Goal: Task Accomplishment & Management: Manage account settings

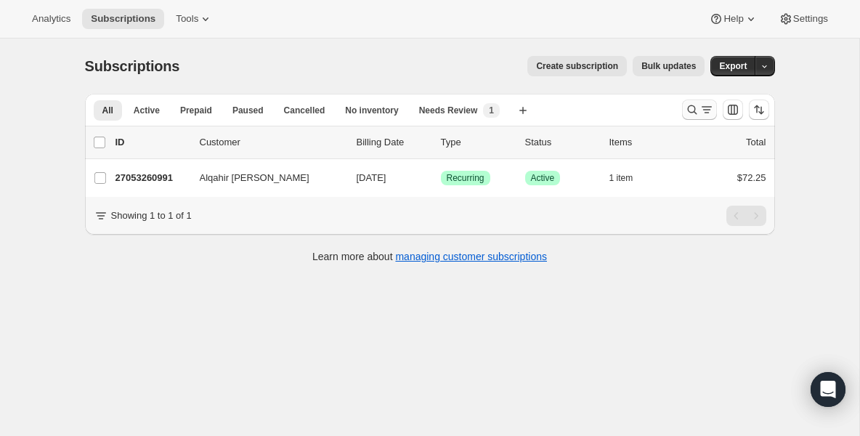
click at [687, 108] on icon "Search and filter results" at bounding box center [691, 109] width 9 height 9
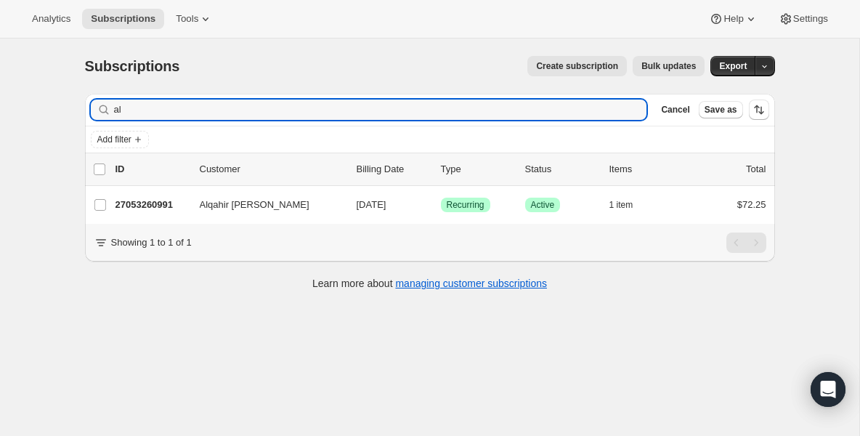
type input "a"
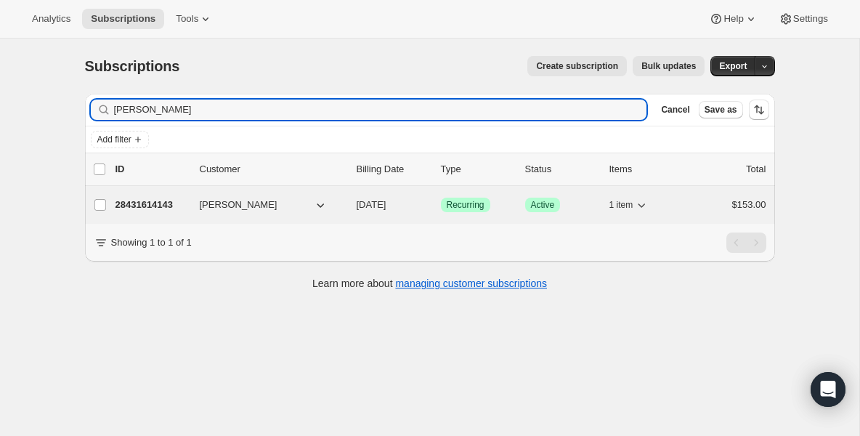
type input "[PERSON_NAME]"
click at [161, 206] on p "28431614143" at bounding box center [152, 205] width 73 height 15
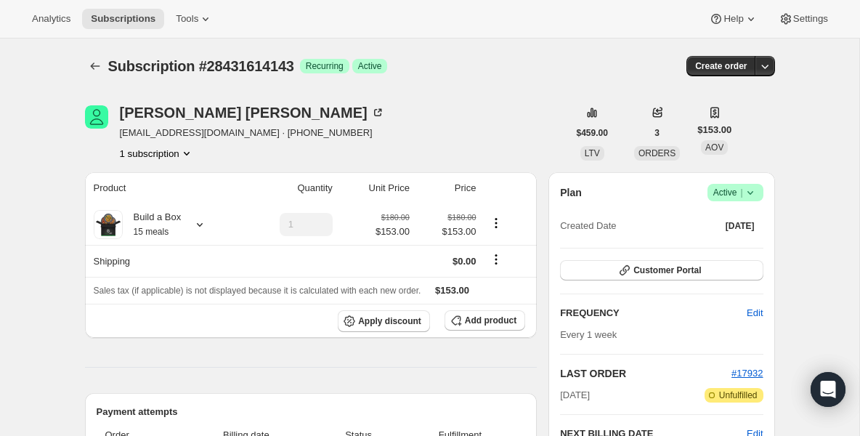
click at [751, 192] on icon at bounding box center [750, 193] width 6 height 4
click at [734, 222] on span "Pause subscription" at bounding box center [730, 221] width 80 height 11
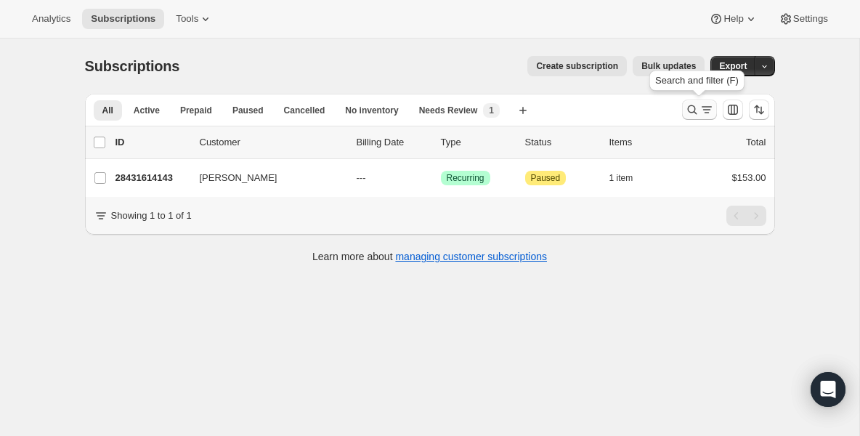
click at [684, 105] on button "Search and filter results" at bounding box center [699, 110] width 35 height 20
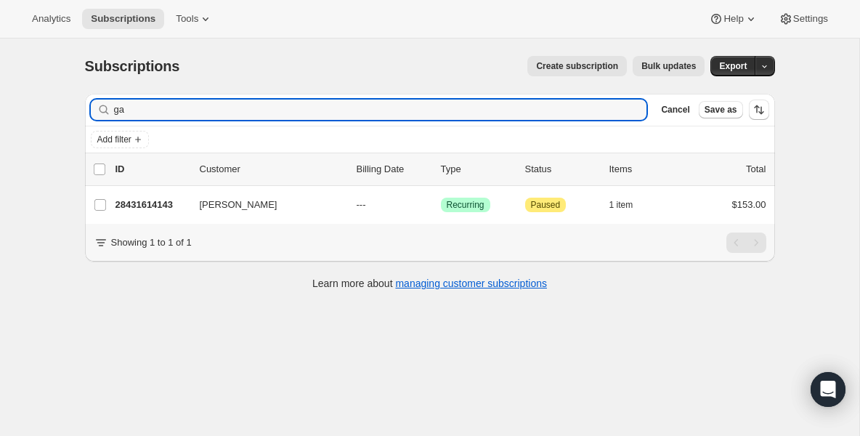
type input "g"
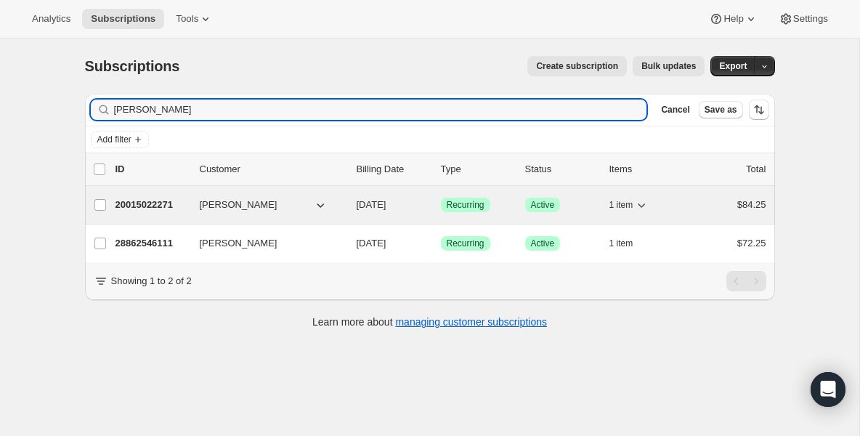
type input "anton"
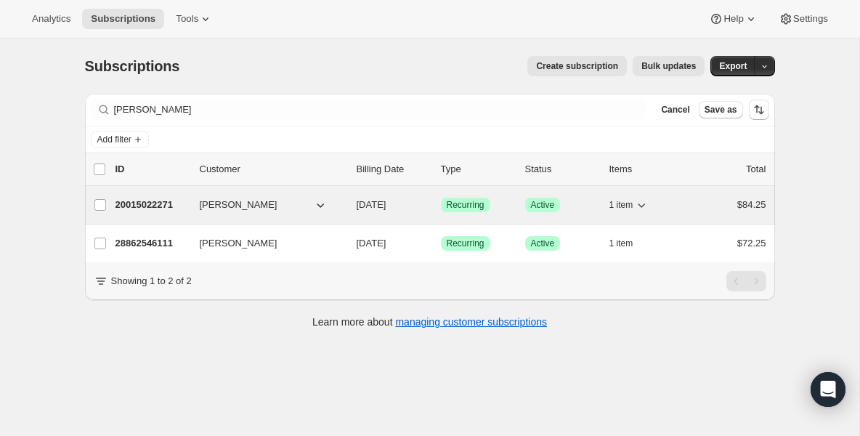
click at [151, 206] on p "20015022271" at bounding box center [152, 205] width 73 height 15
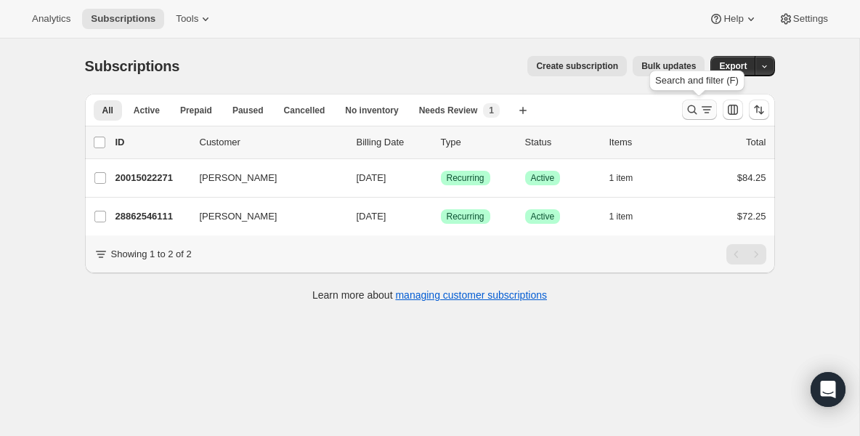
click at [686, 105] on icon "Search and filter results" at bounding box center [692, 109] width 15 height 15
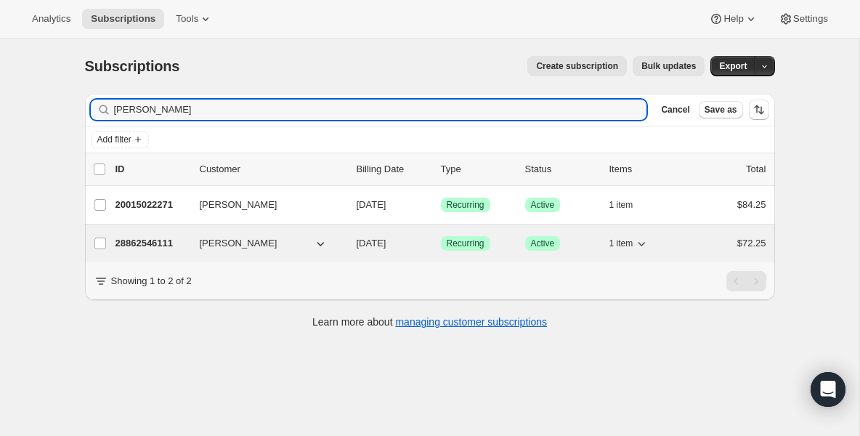
click at [190, 242] on div "28862546111 Anton Paraskiva 10/10/2025 Success Recurring Success Active 1 item …" at bounding box center [441, 243] width 651 height 20
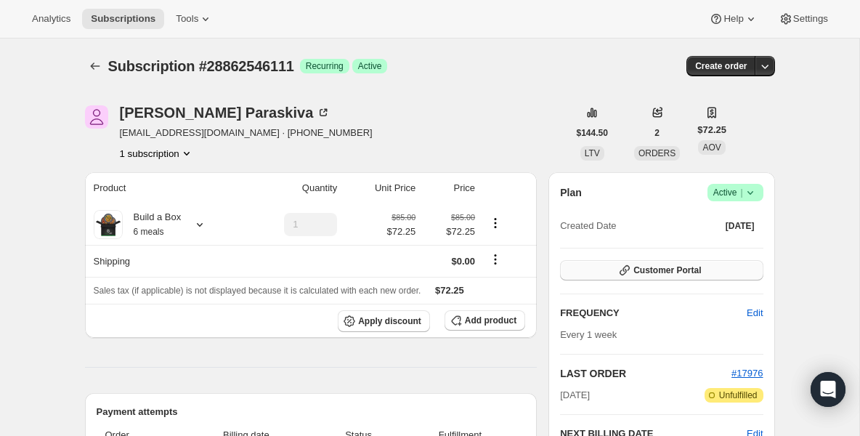
click at [674, 275] on span "Customer Portal" at bounding box center [668, 270] width 68 height 12
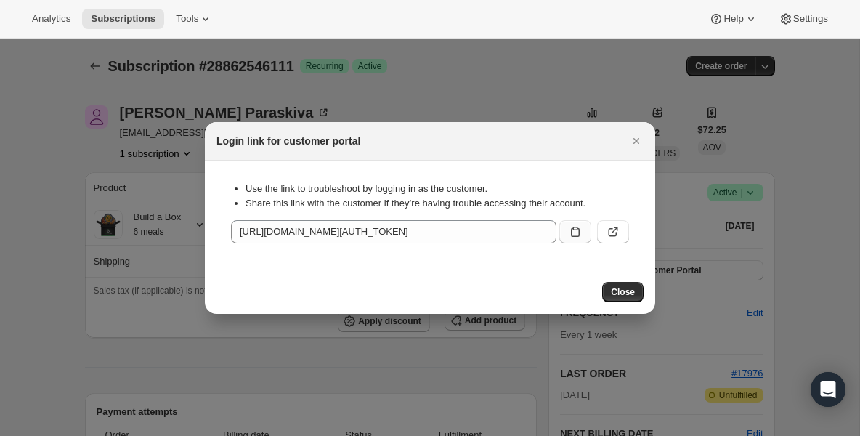
click at [579, 231] on icon ":r37:" at bounding box center [575, 232] width 9 height 10
click at [625, 283] on button "Close" at bounding box center [622, 292] width 41 height 20
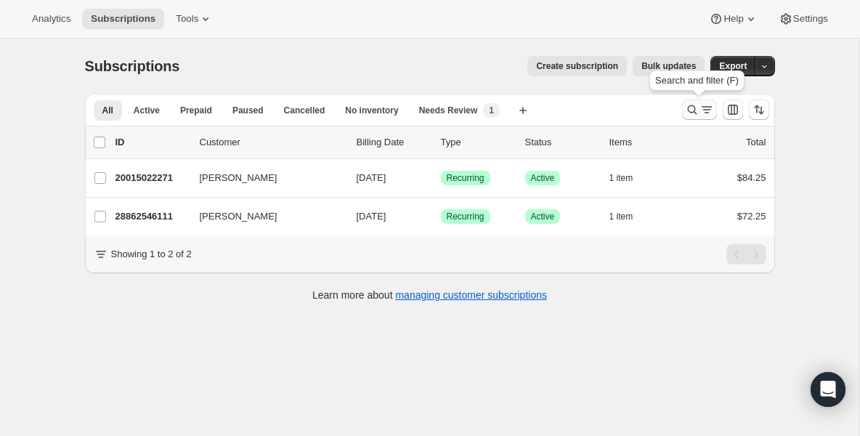
click at [694, 113] on icon "Search and filter results" at bounding box center [692, 109] width 15 height 15
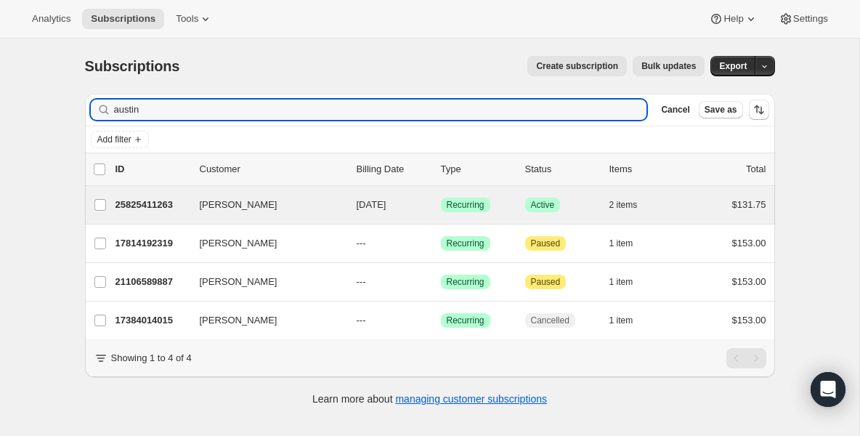
type input "austin"
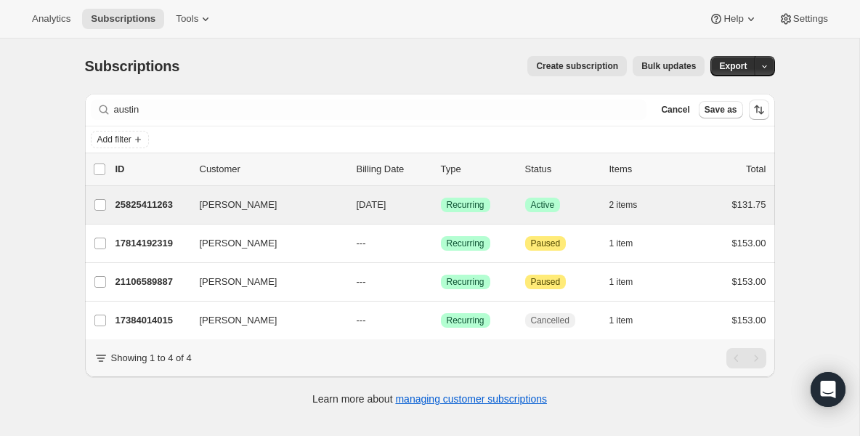
click at [158, 216] on div "Austin Ranta 25825411263 Austin Ranta 10/10/2025 Success Recurring Success Acti…" at bounding box center [430, 205] width 690 height 38
click at [135, 209] on p "25825411263" at bounding box center [152, 205] width 73 height 15
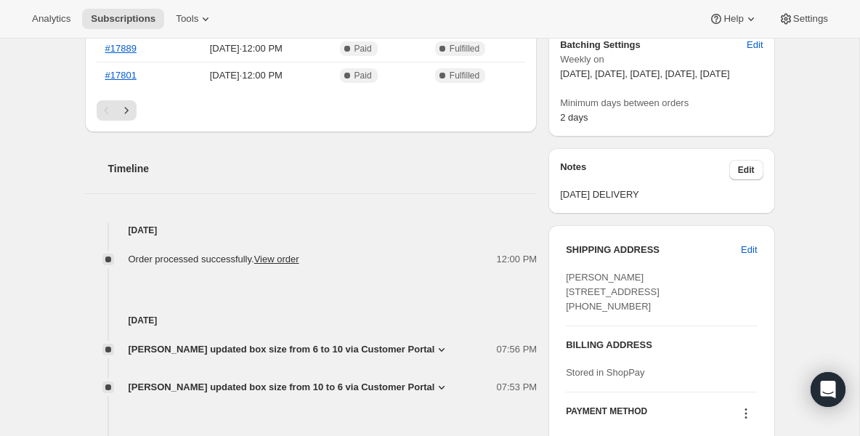
scroll to position [494, 0]
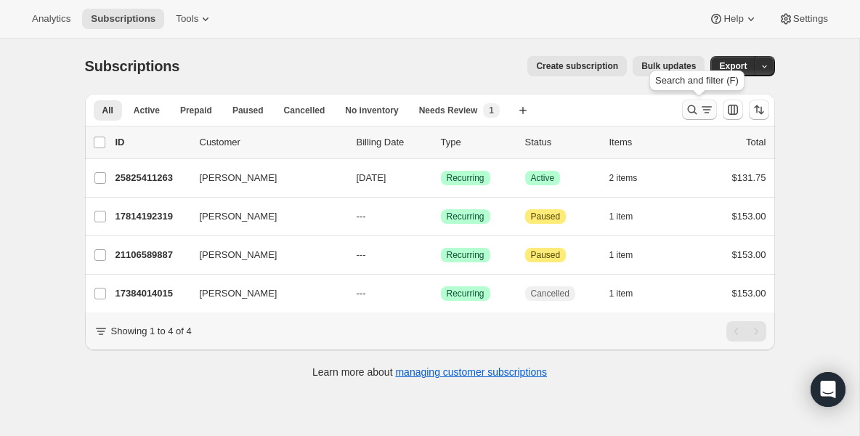
click at [692, 108] on icon "Search and filter results" at bounding box center [692, 109] width 15 height 15
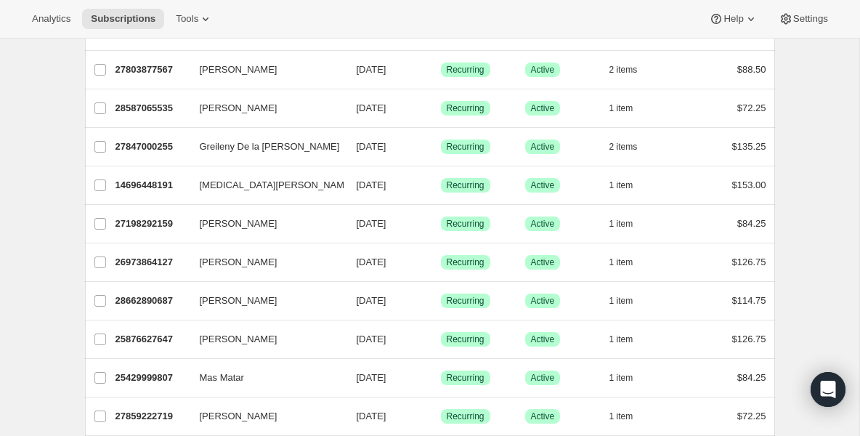
scroll to position [523, 0]
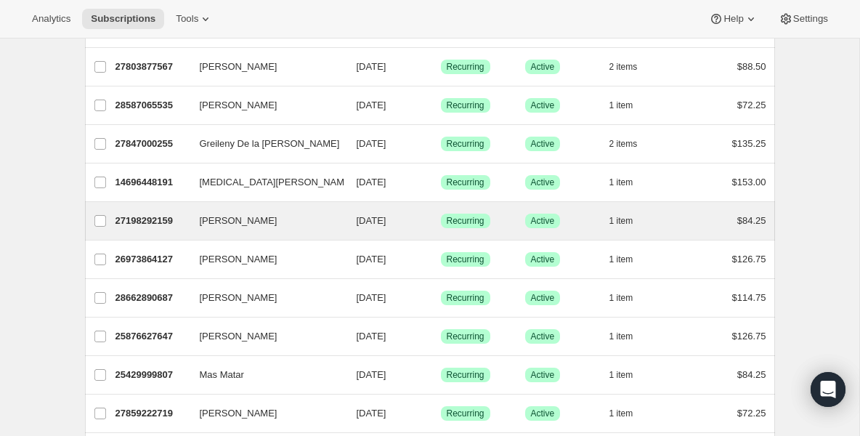
click at [121, 232] on div "[PERSON_NAME] 27198292159 [PERSON_NAME] [DATE] Success Recurring Success Active…" at bounding box center [430, 221] width 690 height 38
click at [134, 226] on p "27198292159" at bounding box center [152, 221] width 73 height 15
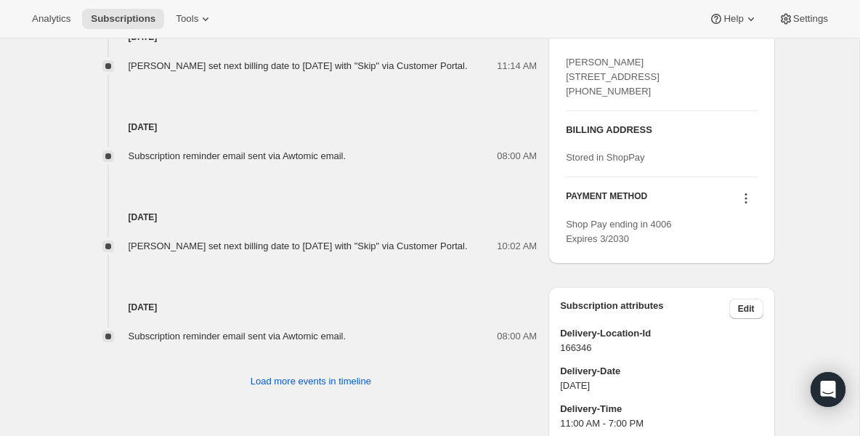
scroll to position [697, 0]
click at [140, 27] on button "Subscriptions" at bounding box center [123, 19] width 82 height 20
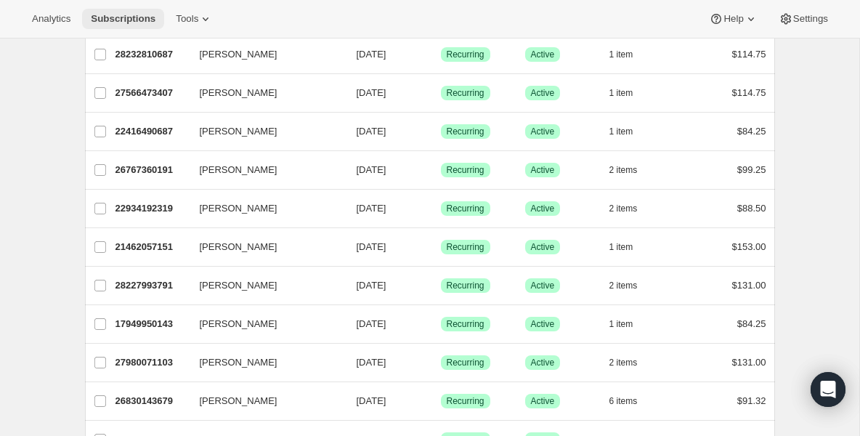
scroll to position [1395, 0]
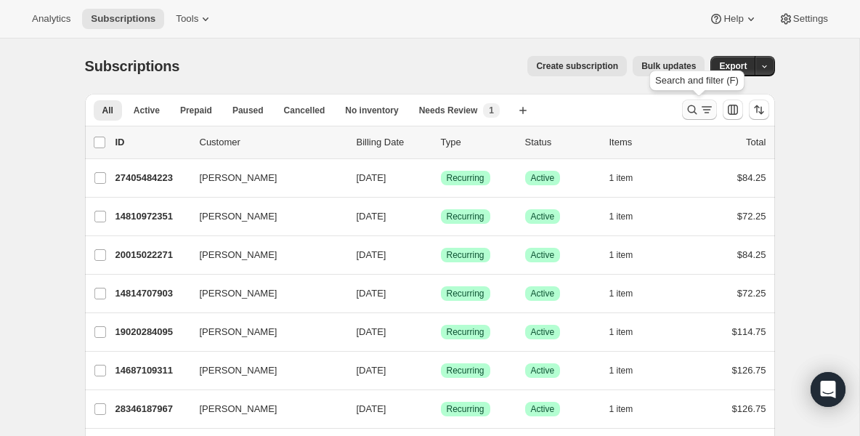
click at [697, 113] on icon "Search and filter results" at bounding box center [692, 109] width 15 height 15
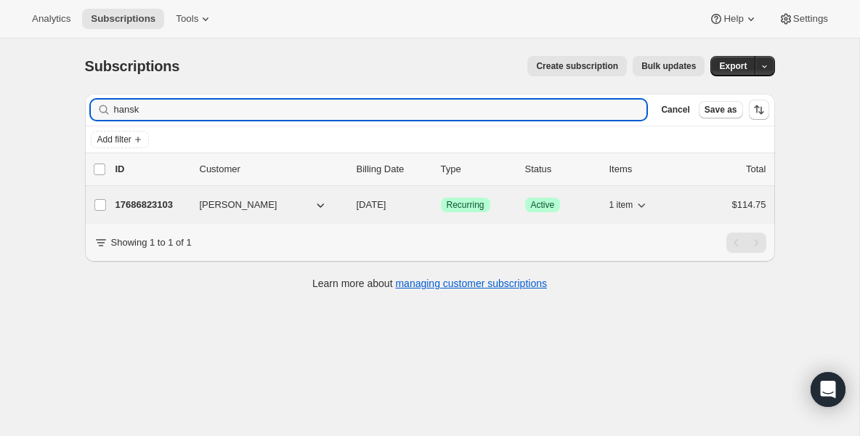
type input "hansk"
click at [155, 207] on p "17686823103" at bounding box center [152, 205] width 73 height 15
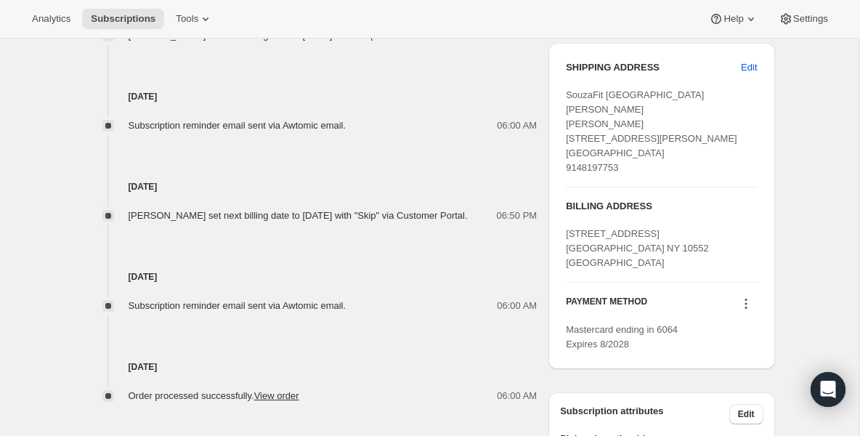
scroll to position [668, 0]
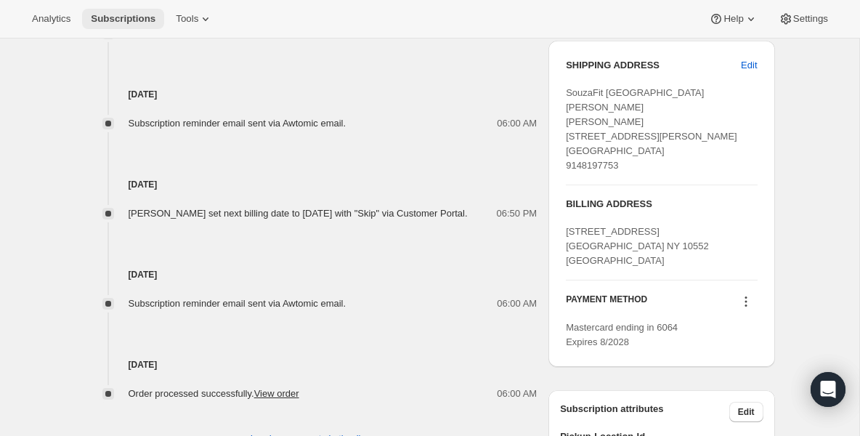
click at [125, 22] on span "Subscriptions" at bounding box center [123, 19] width 65 height 12
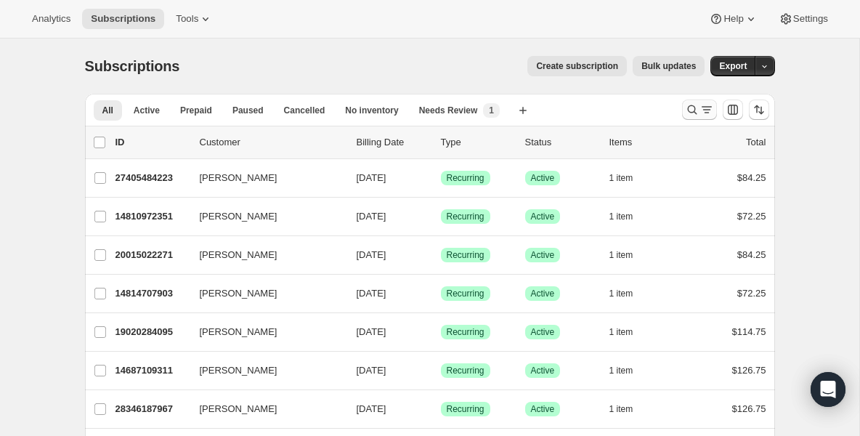
click at [688, 111] on icon "Search and filter results" at bounding box center [692, 109] width 15 height 15
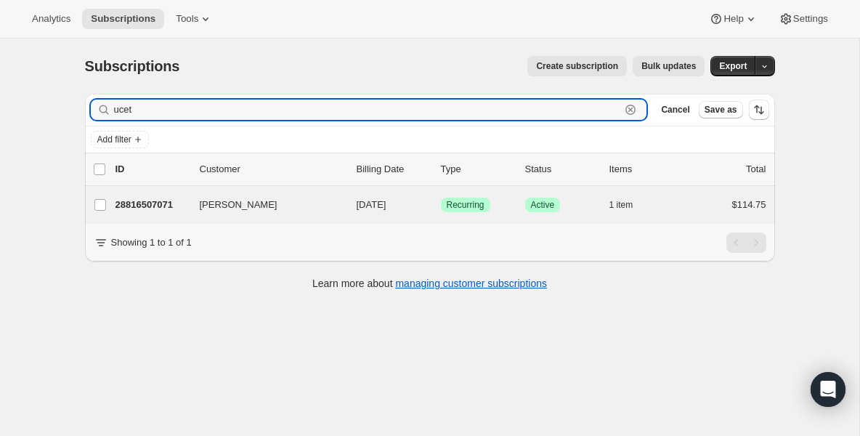
type input "ucet"
click at [164, 222] on div "[PERSON_NAME] 28816507071 [PERSON_NAME] [DATE] Success Recurring Success Active…" at bounding box center [430, 205] width 690 height 38
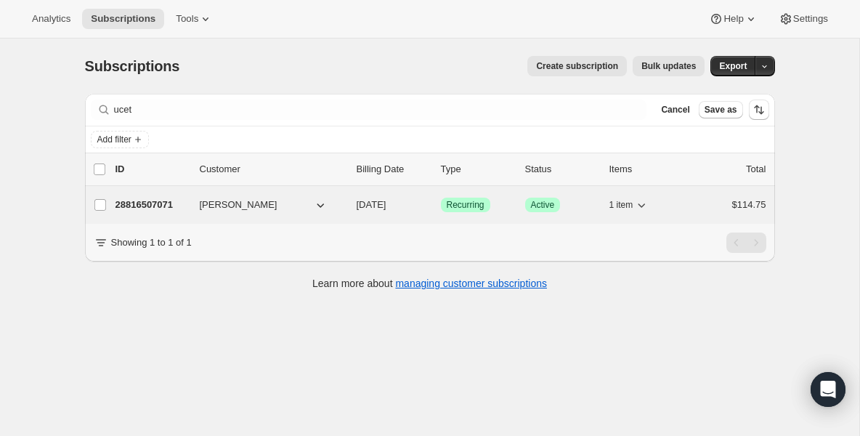
click at [161, 211] on p "28816507071" at bounding box center [152, 205] width 73 height 15
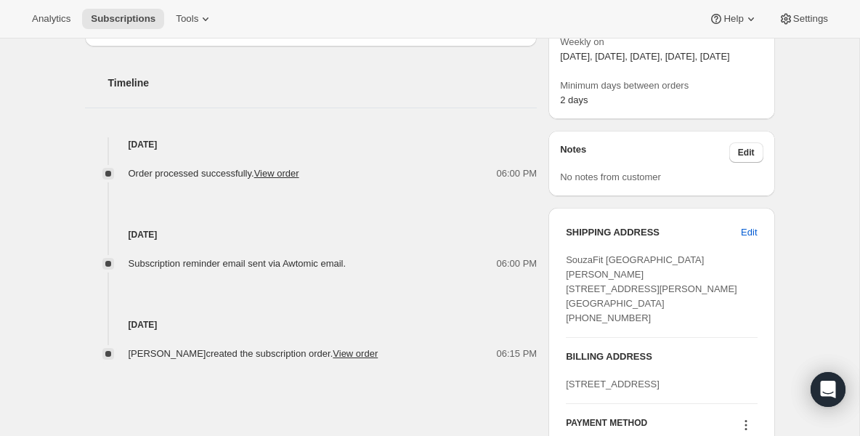
scroll to position [523, 0]
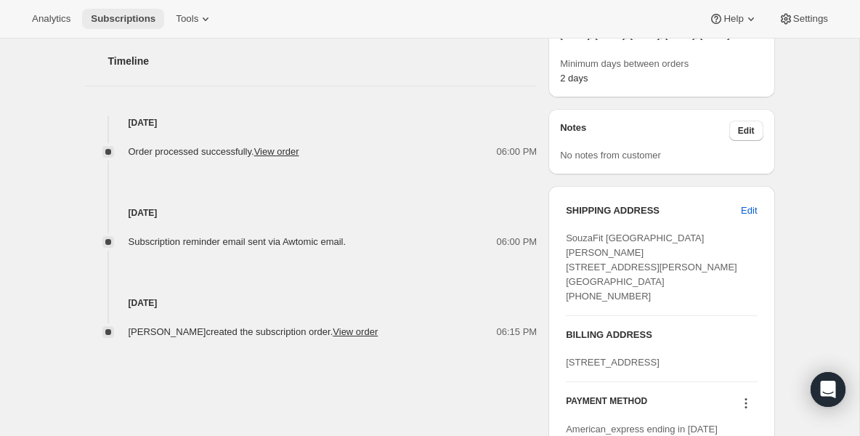
click at [94, 19] on span "Subscriptions" at bounding box center [123, 19] width 65 height 12
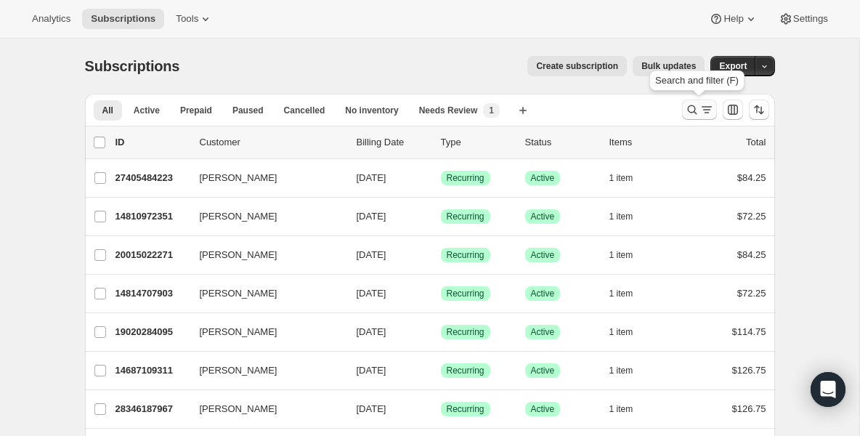
click at [685, 116] on icon "Search and filter results" at bounding box center [692, 109] width 15 height 15
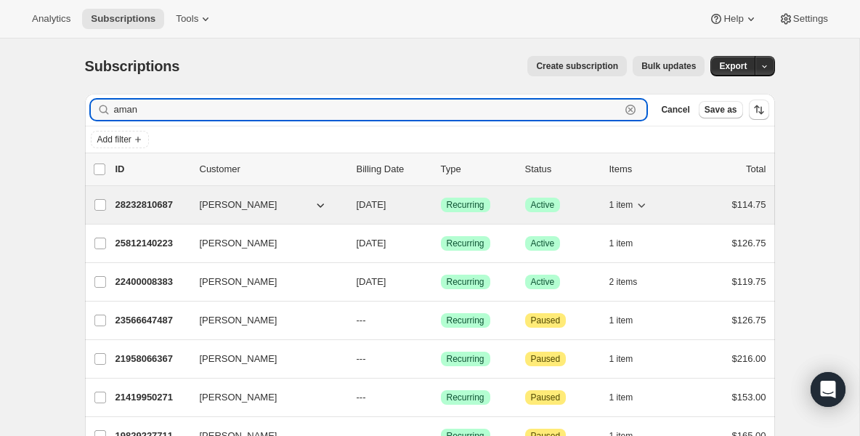
type input "aman"
click at [139, 206] on p "28232810687" at bounding box center [152, 205] width 73 height 15
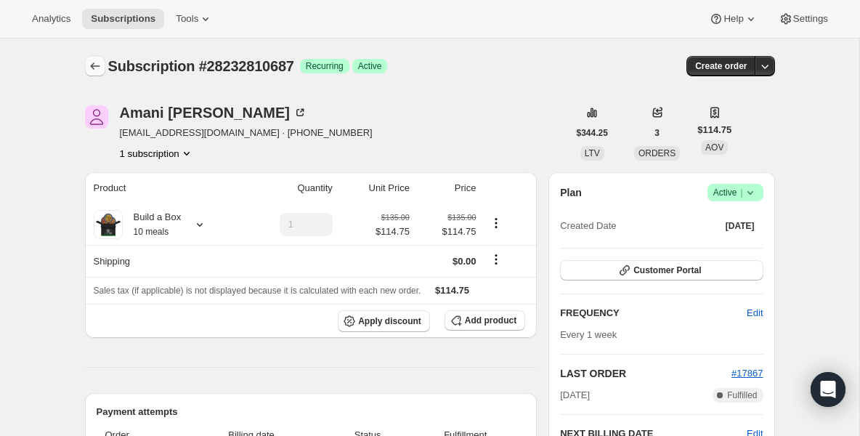
click at [85, 64] on button "Subscriptions" at bounding box center [95, 66] width 20 height 20
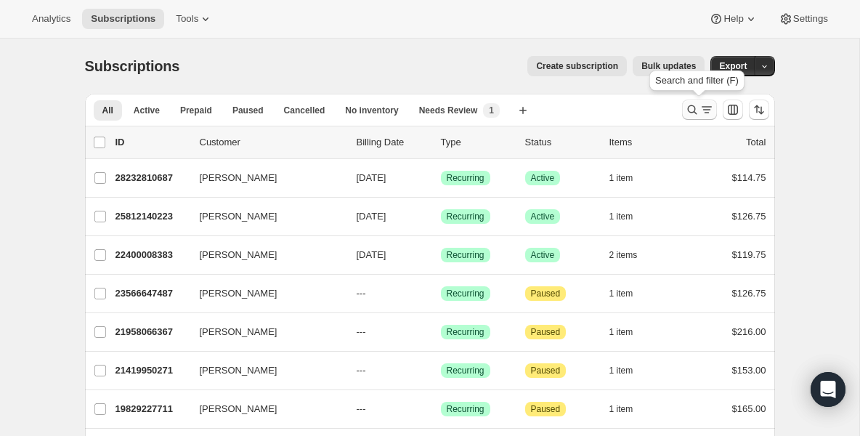
click at [690, 108] on icon "Search and filter results" at bounding box center [692, 109] width 15 height 15
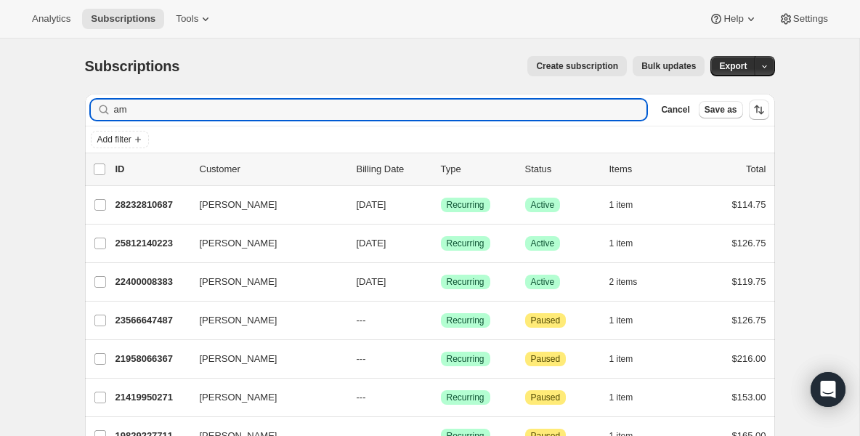
type input "a"
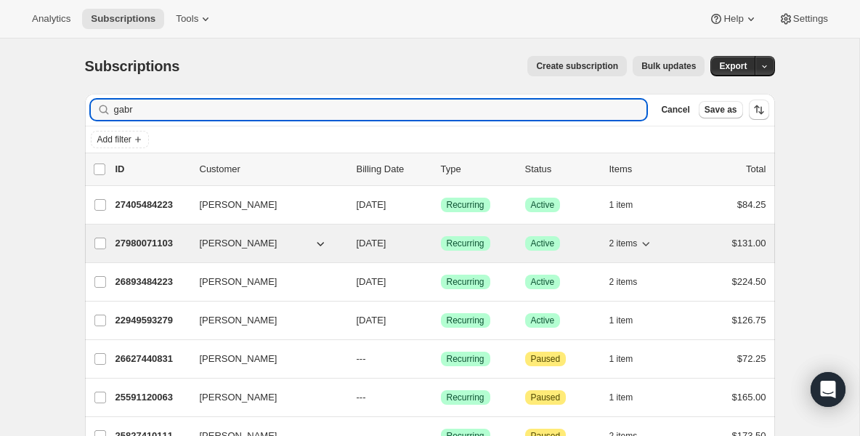
type input "gabr"
click at [153, 241] on p "27980071103" at bounding box center [152, 243] width 73 height 15
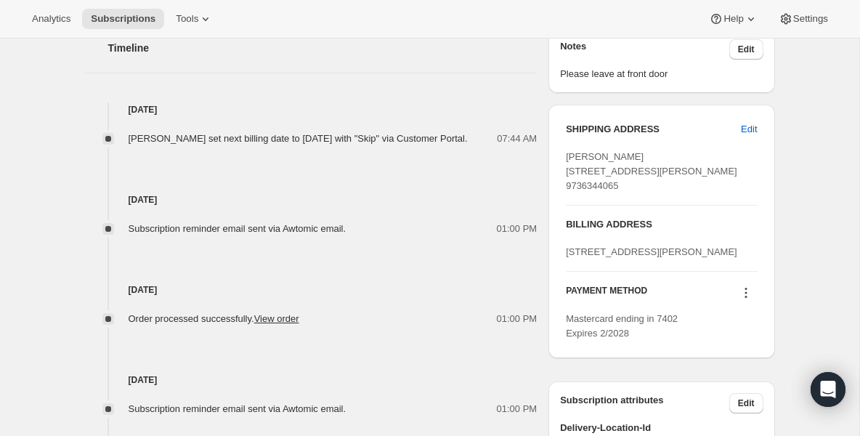
scroll to position [610, 0]
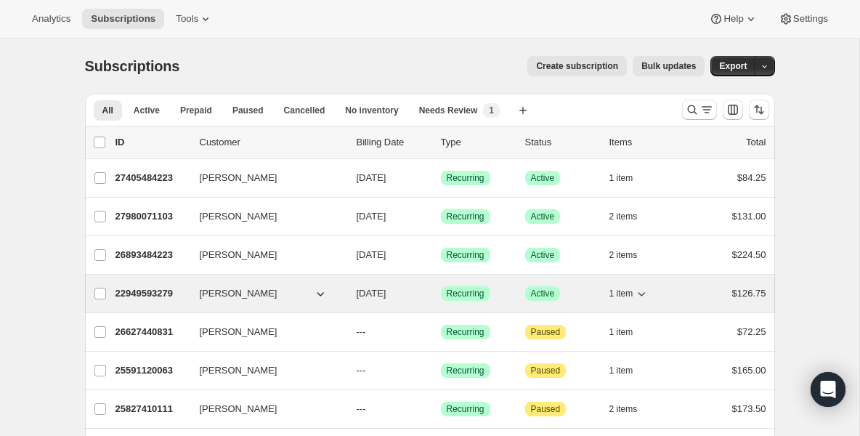
click at [158, 302] on div "22949593279 [PERSON_NAME] [DATE] Success Recurring Success Active 1 item $126.75" at bounding box center [441, 293] width 651 height 20
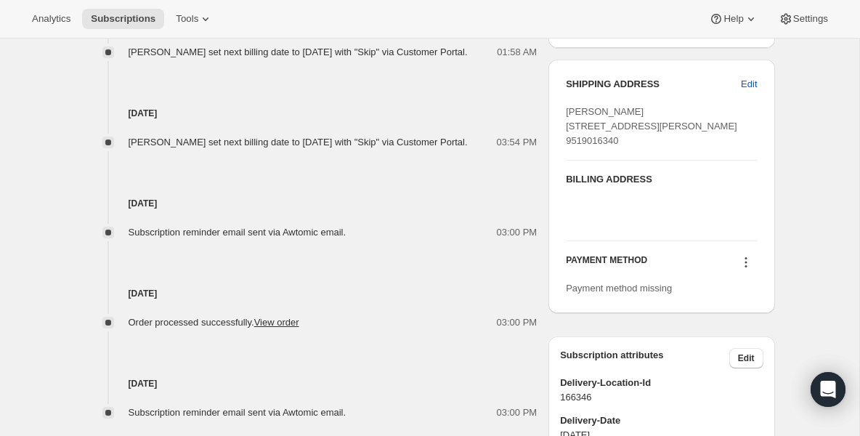
scroll to position [668, 0]
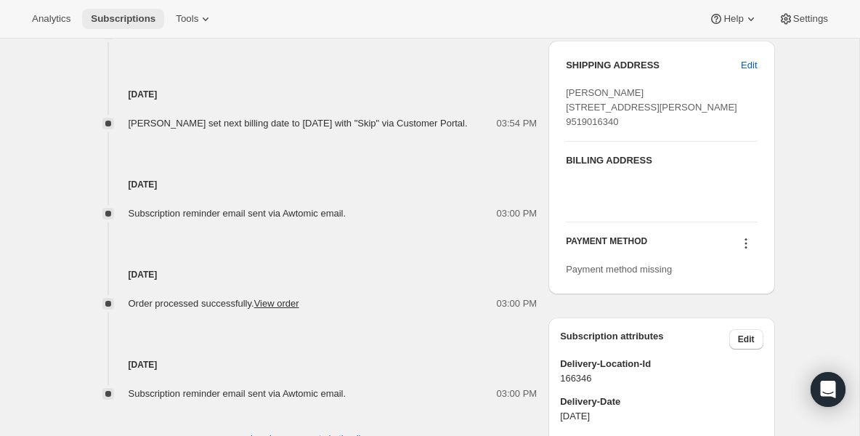
click at [134, 18] on span "Subscriptions" at bounding box center [123, 19] width 65 height 12
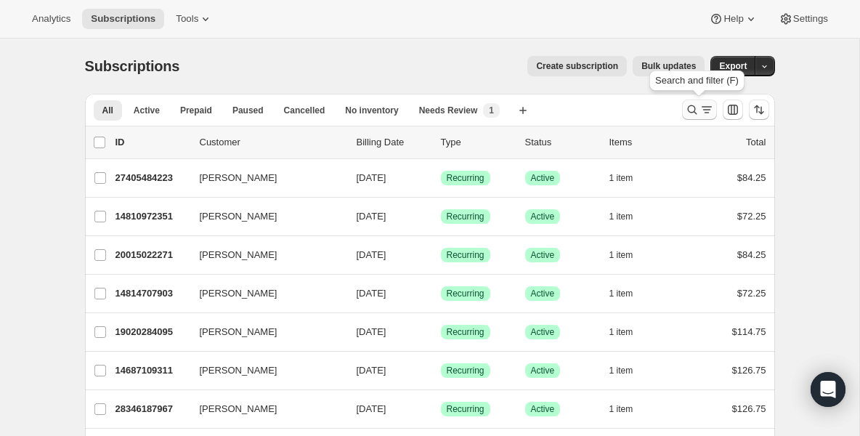
click at [683, 110] on button "Search and filter results" at bounding box center [699, 110] width 35 height 20
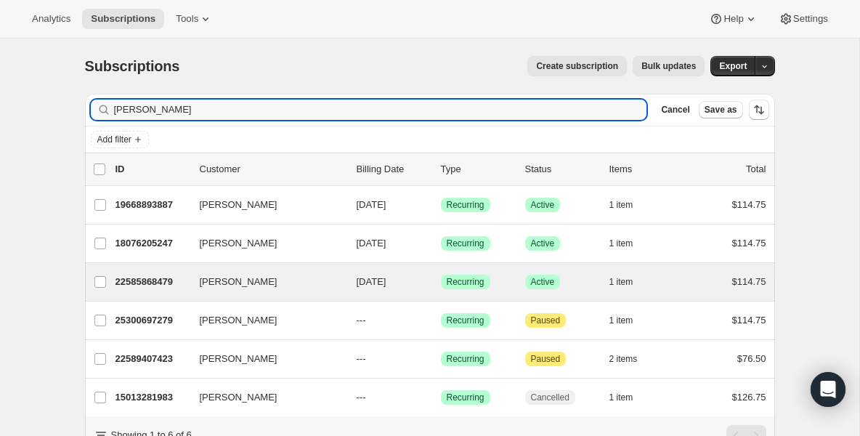
type input "[PERSON_NAME]"
click at [158, 293] on div "[PERSON_NAME] 22585868479 [PERSON_NAME] [DATE] Success Recurring Success Active…" at bounding box center [430, 282] width 690 height 38
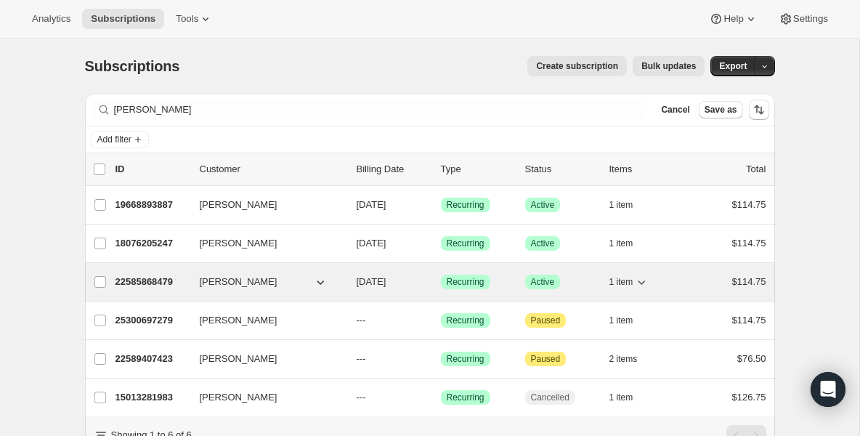
click at [157, 288] on p "22585868479" at bounding box center [152, 282] width 73 height 15
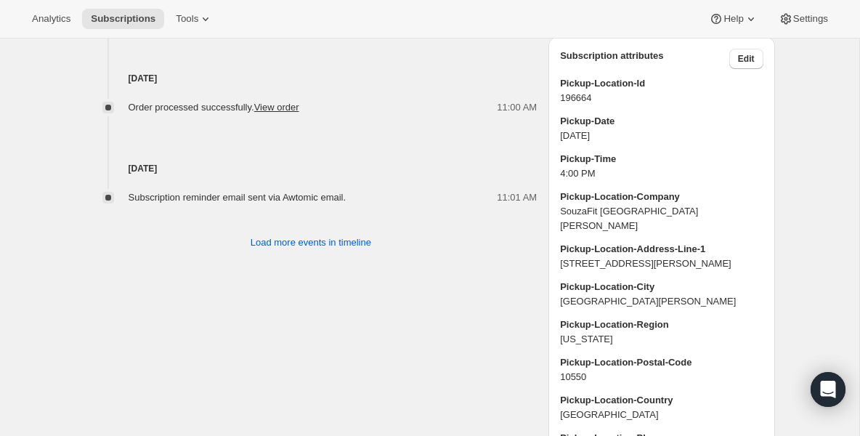
scroll to position [988, 0]
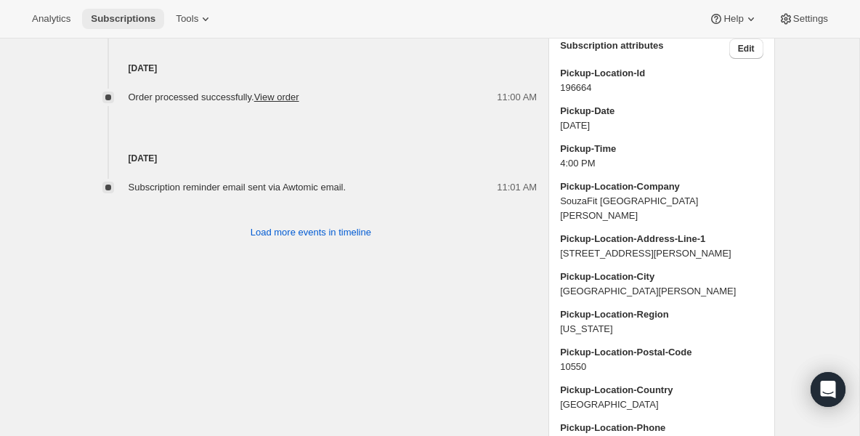
click at [132, 17] on span "Subscriptions" at bounding box center [123, 19] width 65 height 12
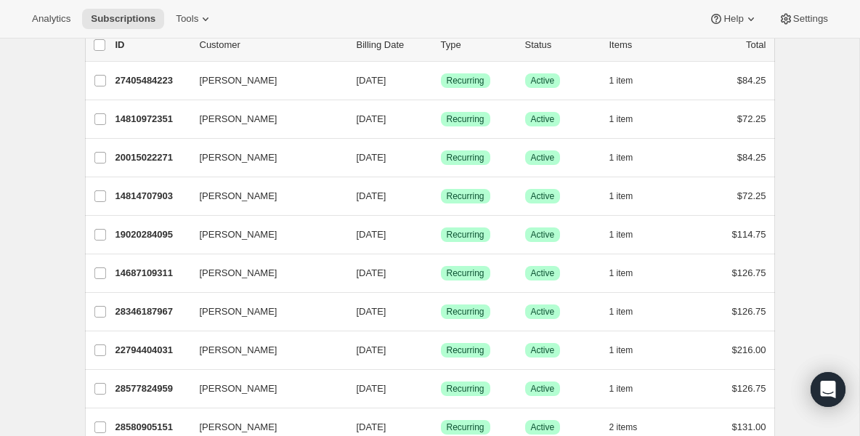
scroll to position [116, 0]
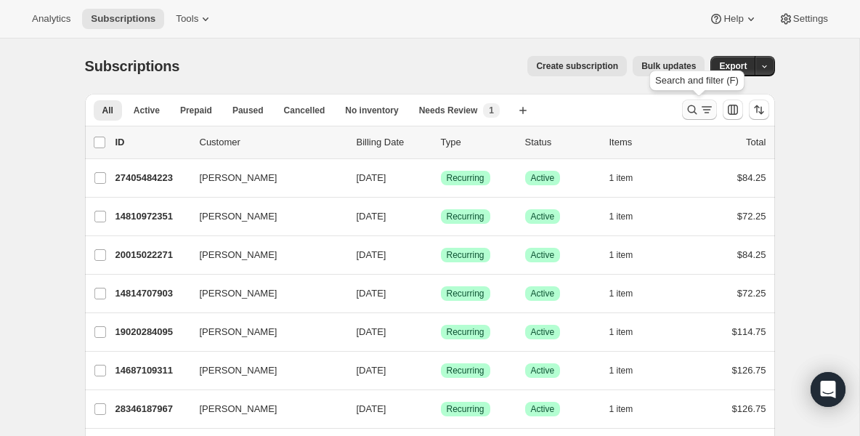
click at [692, 105] on icon "Search and filter results" at bounding box center [692, 109] width 15 height 15
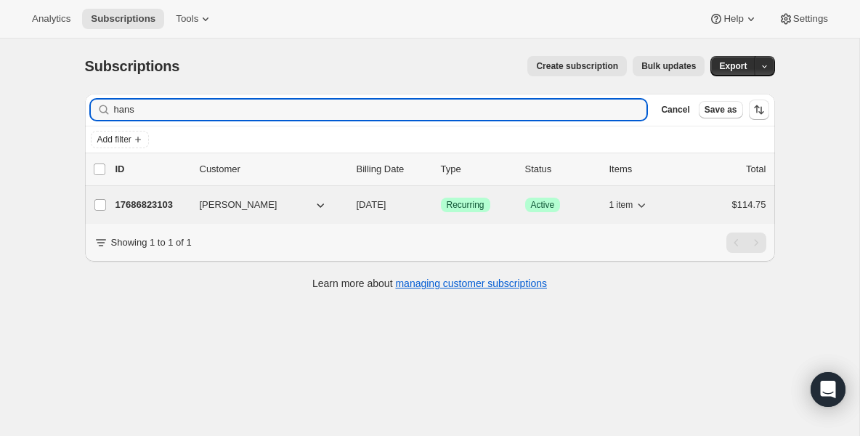
type input "hans"
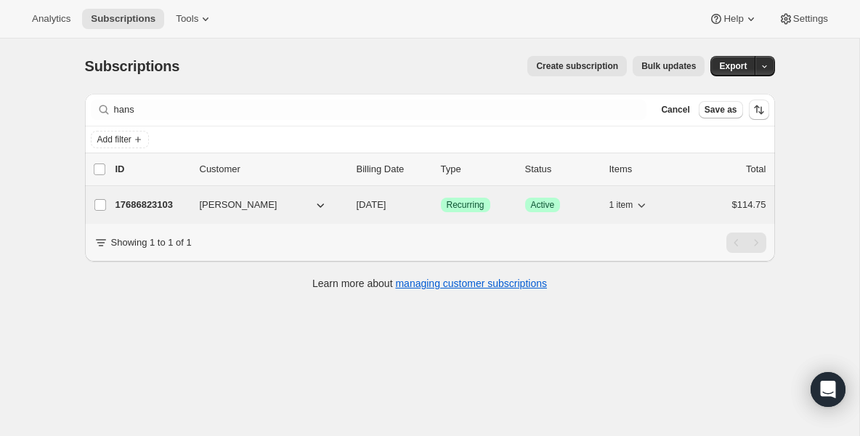
click at [124, 209] on p "17686823103" at bounding box center [152, 205] width 73 height 15
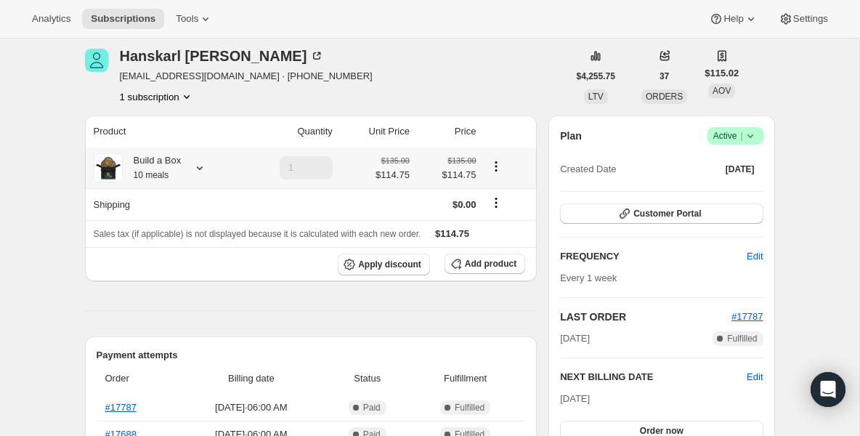
scroll to position [58, 0]
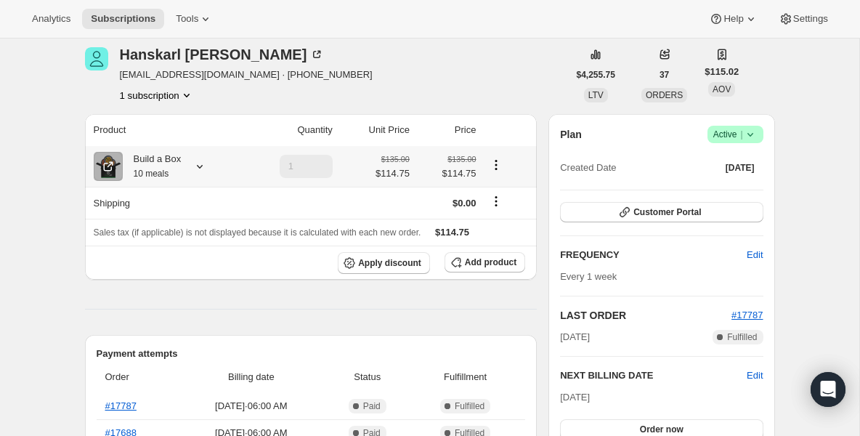
click at [147, 184] on th "Build a Box 10 meals" at bounding box center [163, 166] width 156 height 41
click at [146, 165] on div "Build a Box 10 meals" at bounding box center [152, 166] width 59 height 29
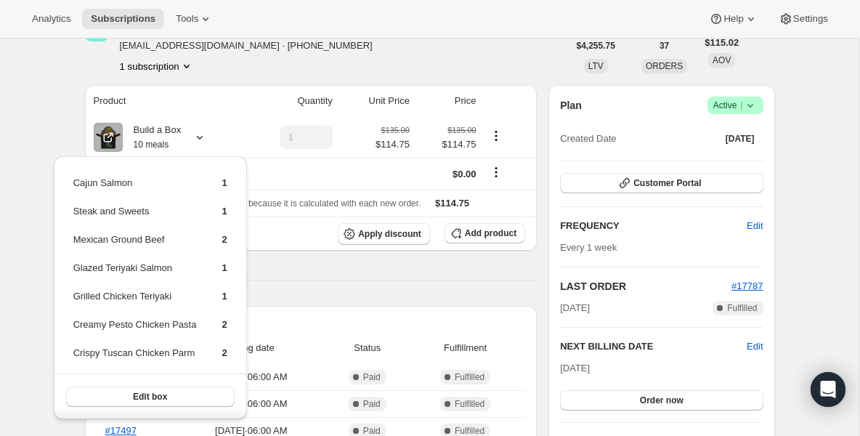
scroll to position [116, 0]
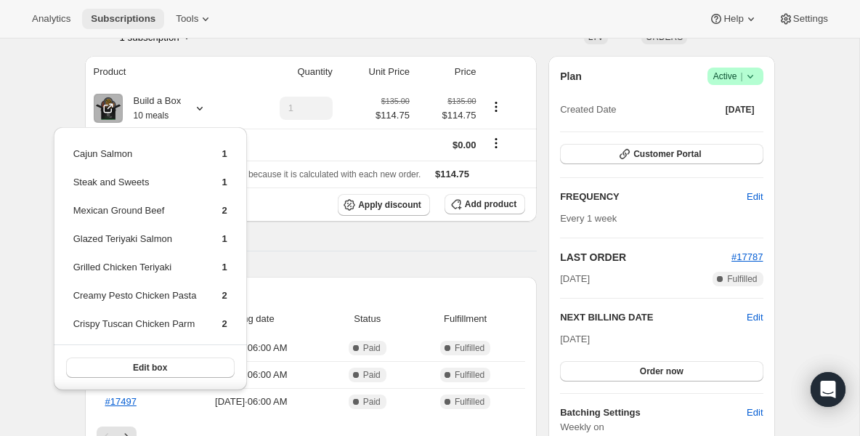
click at [134, 23] on span "Subscriptions" at bounding box center [123, 19] width 65 height 12
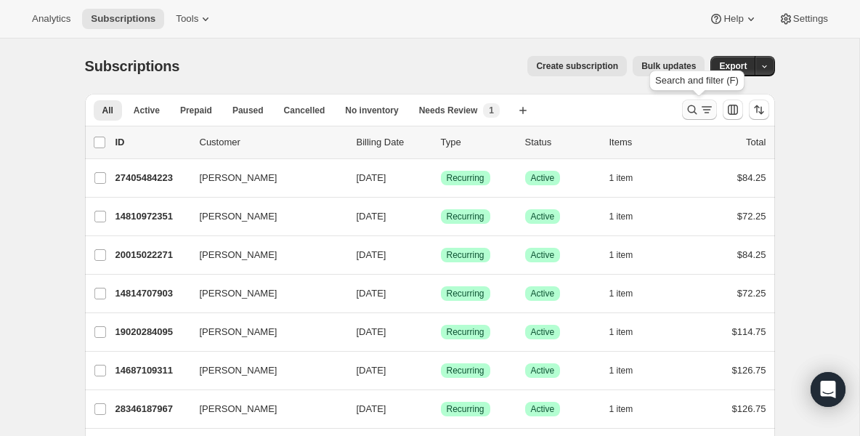
click at [687, 108] on icon "Search and filter results" at bounding box center [692, 109] width 15 height 15
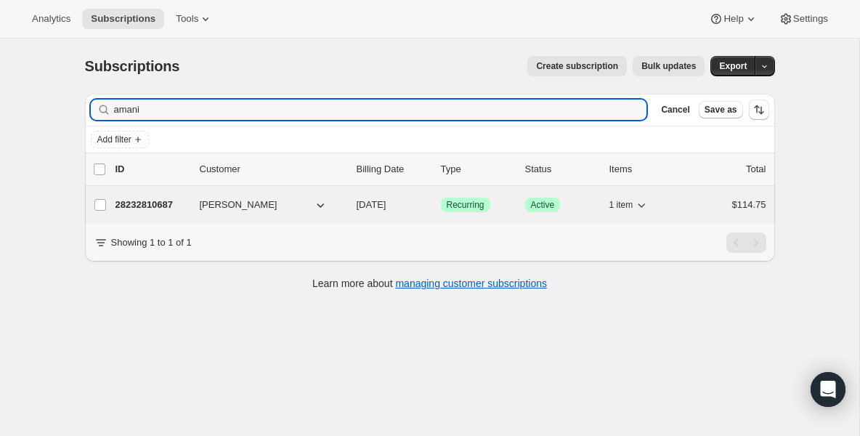
type input "amani"
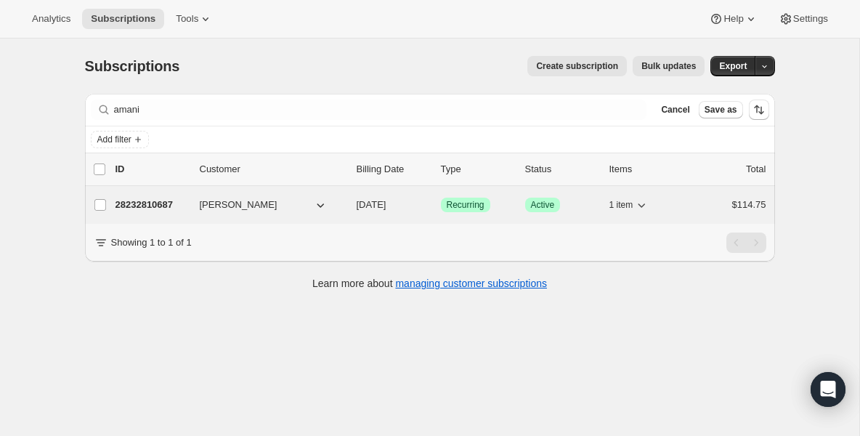
click at [166, 203] on p "28232810687" at bounding box center [152, 205] width 73 height 15
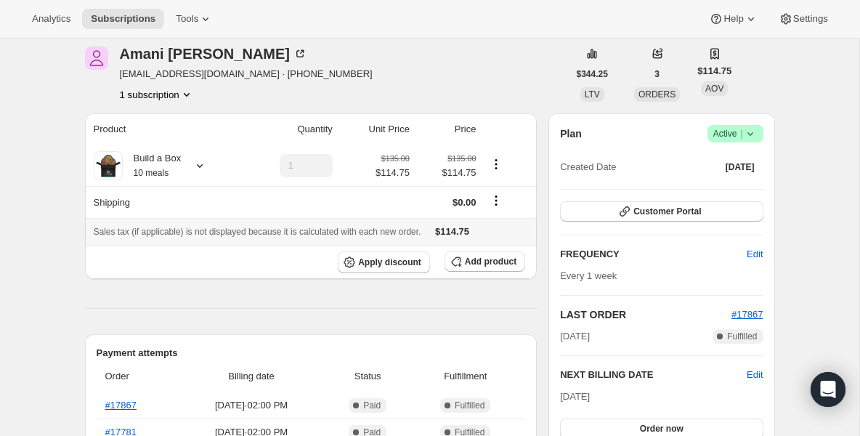
scroll to position [58, 0]
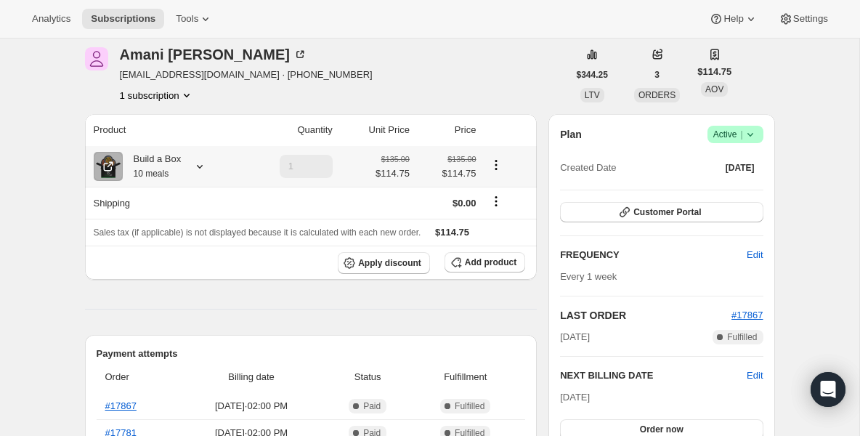
click at [171, 177] on div "Build a Box 10 meals" at bounding box center [152, 166] width 59 height 29
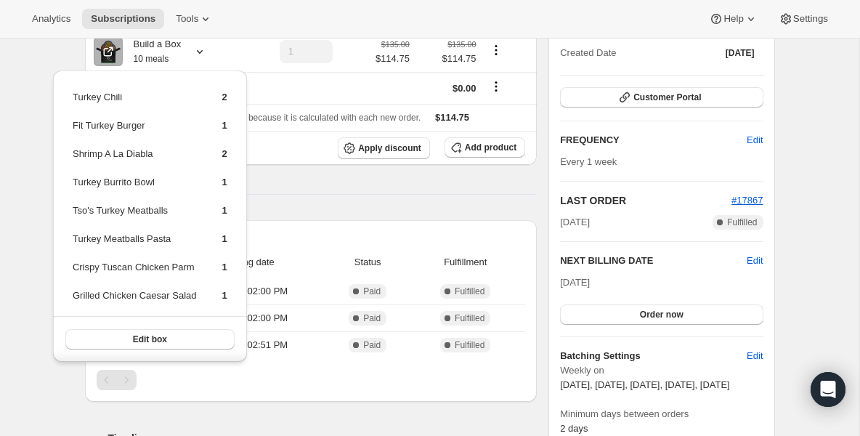
scroll to position [174, 0]
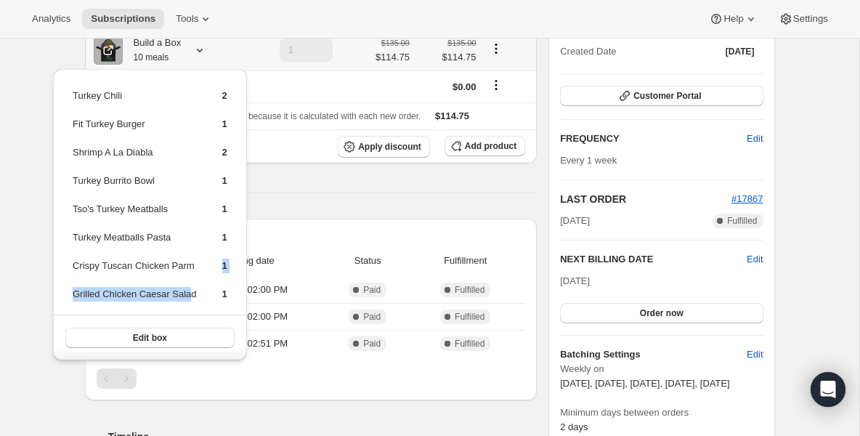
drag, startPoint x: 196, startPoint y: 263, endPoint x: 198, endPoint y: 298, distance: 34.9
click at [198, 298] on tbody "Turkey Chili 2 Fit Turkey Burger 1 Shrimp A La Diabla 2 Turkey Burrito Bowl 1 T…" at bounding box center [150, 200] width 156 height 225
